Goal: Find specific page/section: Find specific page/section

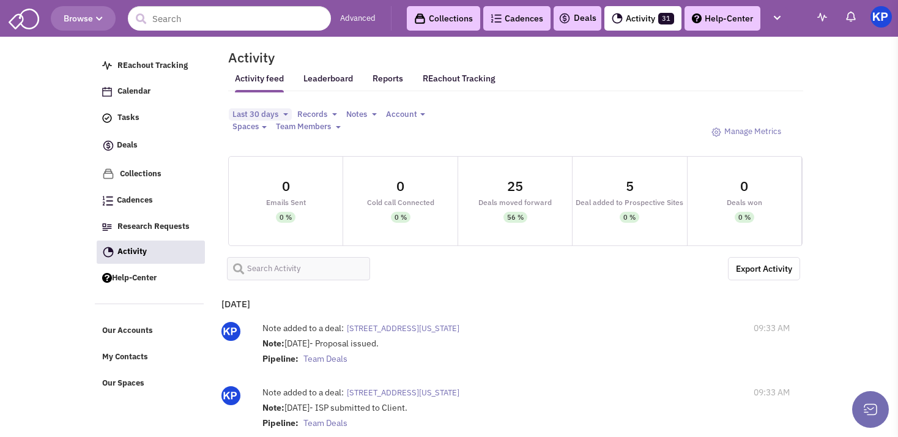
select select
click at [577, 27] on div "Deals" at bounding box center [578, 18] width 48 height 24
click at [579, 18] on link "Deals" at bounding box center [577, 18] width 38 height 15
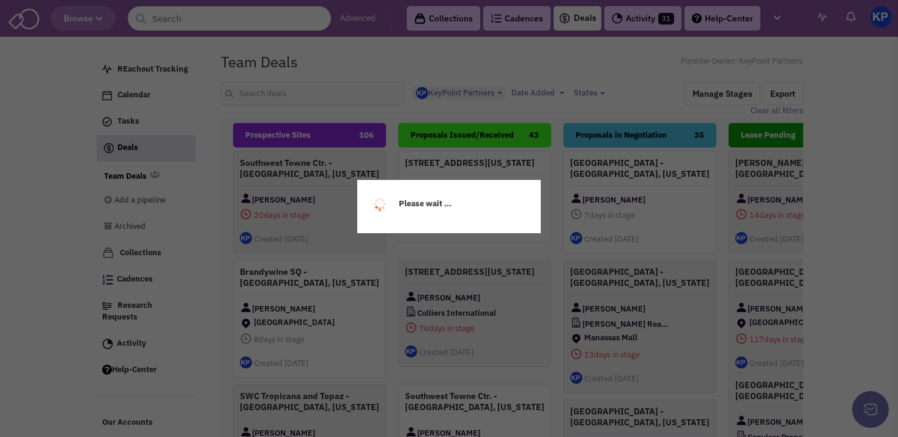
select select "1900"
select select
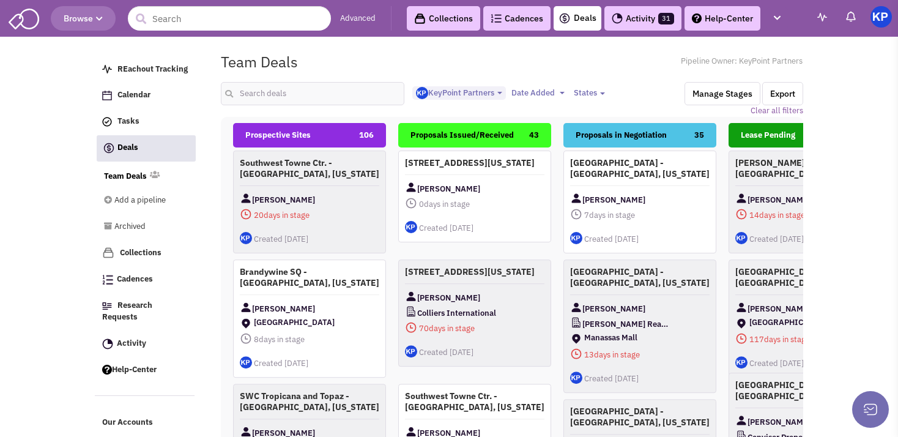
scroll to position [12, 0]
click at [258, 92] on input "text" at bounding box center [313, 93] width 184 height 23
type input "ledgewood"
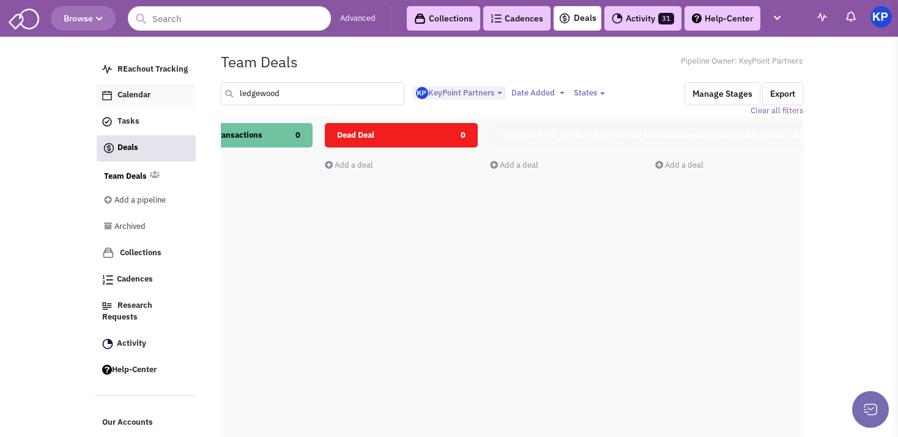
scroll to position [0, 729]
